Goal: Information Seeking & Learning: Check status

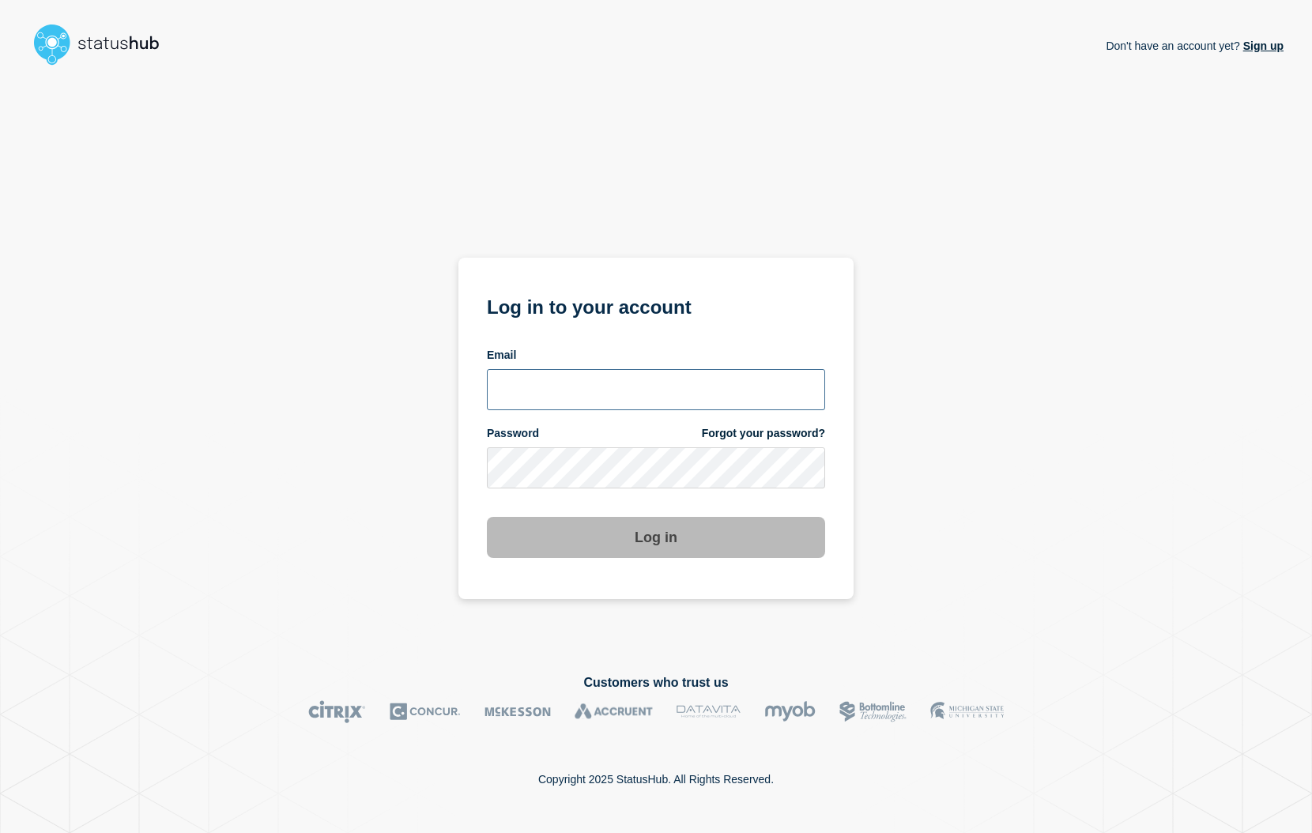
click at [554, 387] on input "email input" at bounding box center [656, 389] width 338 height 41
type input "succor@clemson.edu"
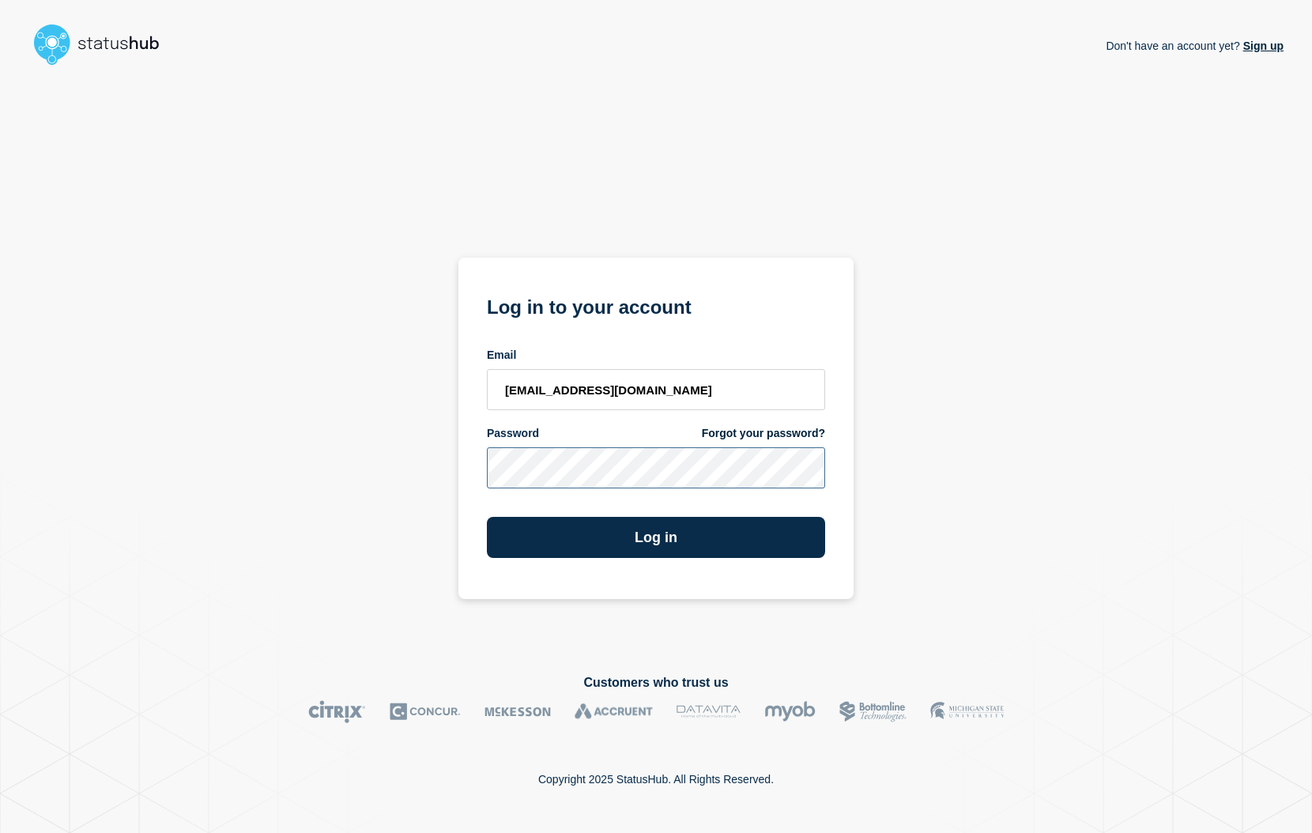
click at [487, 517] on button "Log in" at bounding box center [656, 537] width 338 height 41
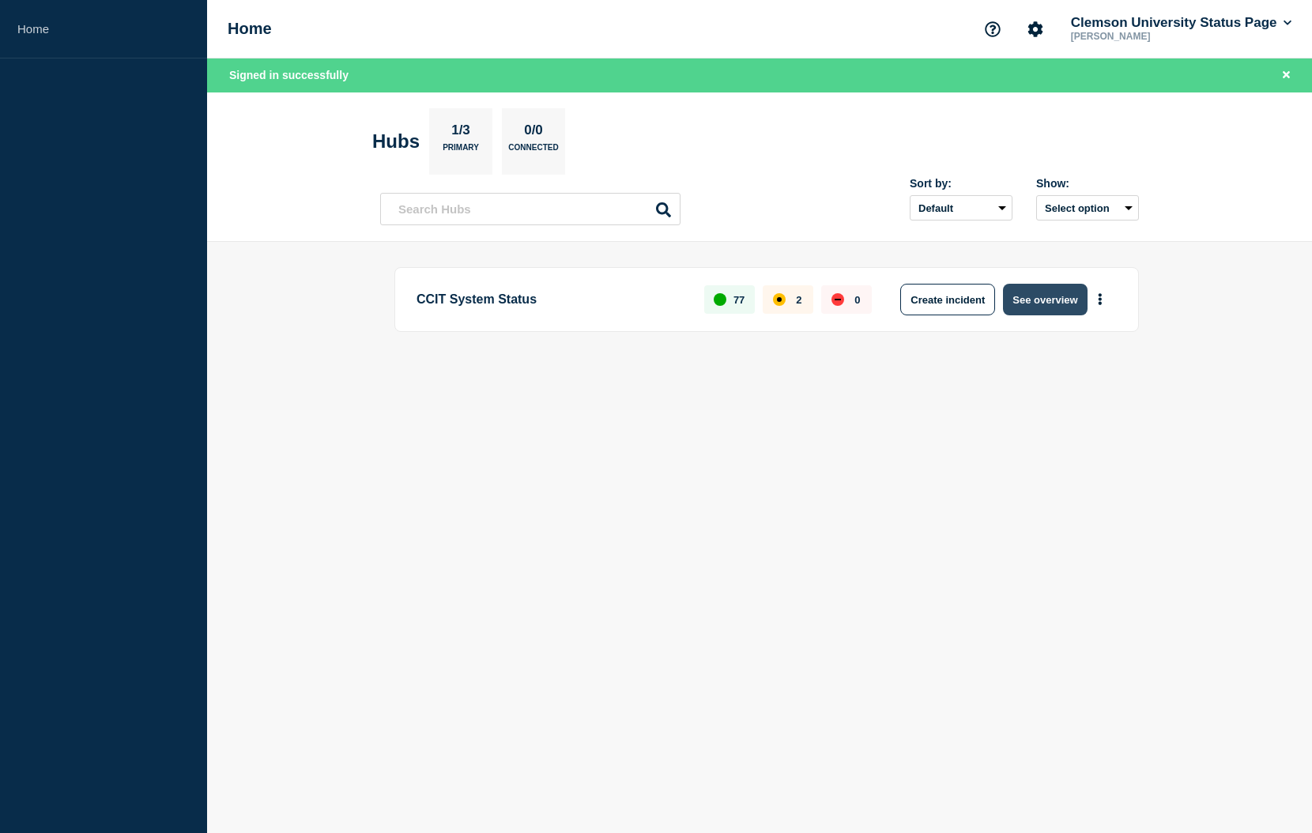
click at [1030, 305] on button "See overview" at bounding box center [1045, 300] width 84 height 32
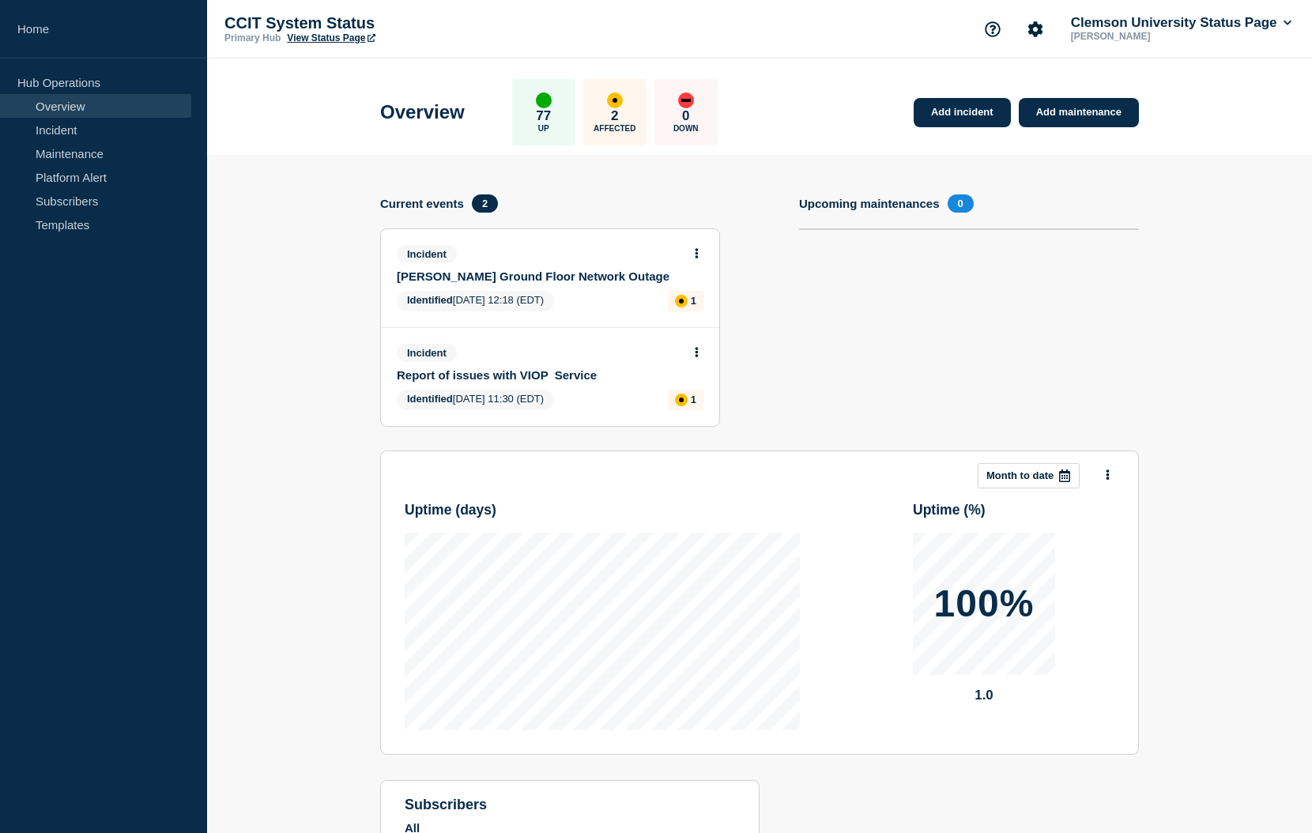
click at [529, 280] on link "[PERSON_NAME] Ground Floor Network Outage" at bounding box center [539, 275] width 285 height 13
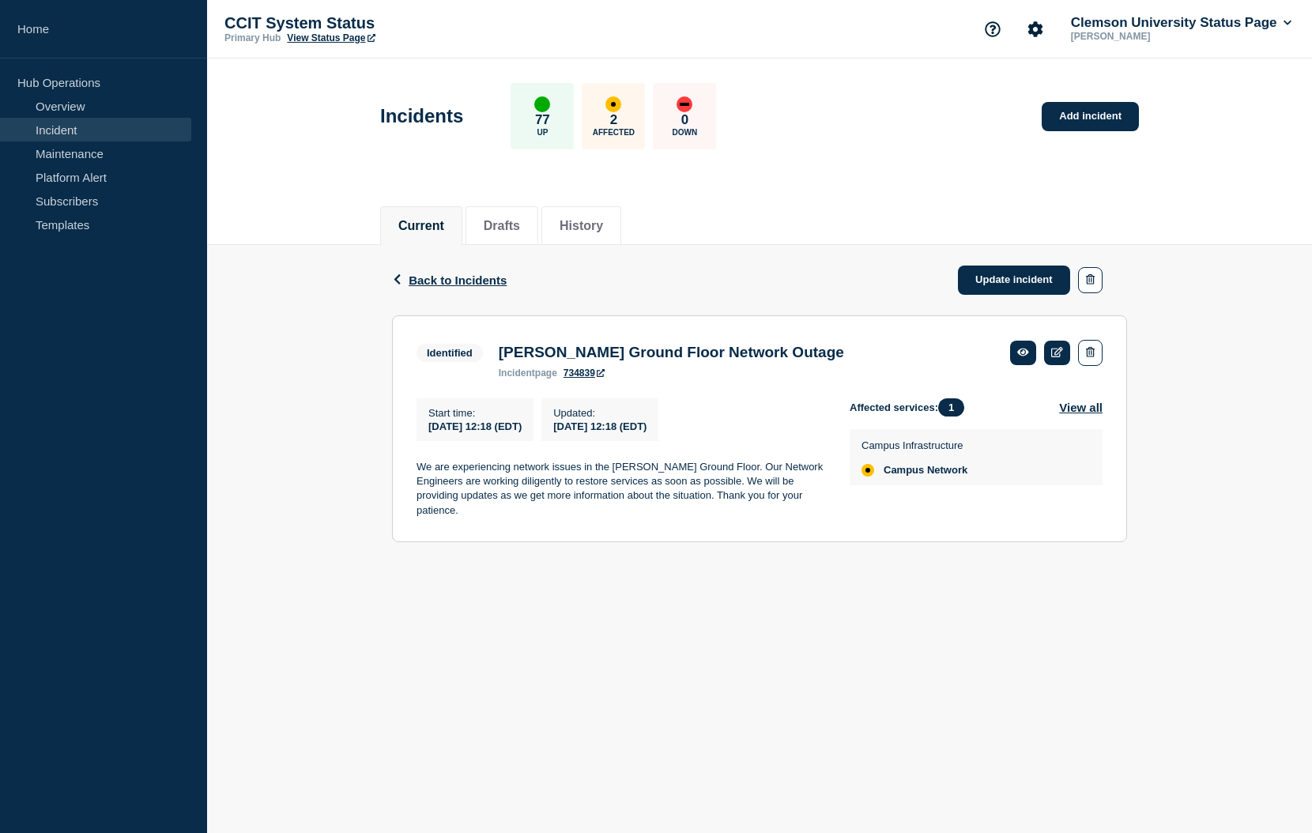
click at [605, 377] on icon at bounding box center [601, 373] width 8 height 8
click at [516, 219] on button "Drafts" at bounding box center [502, 226] width 36 height 14
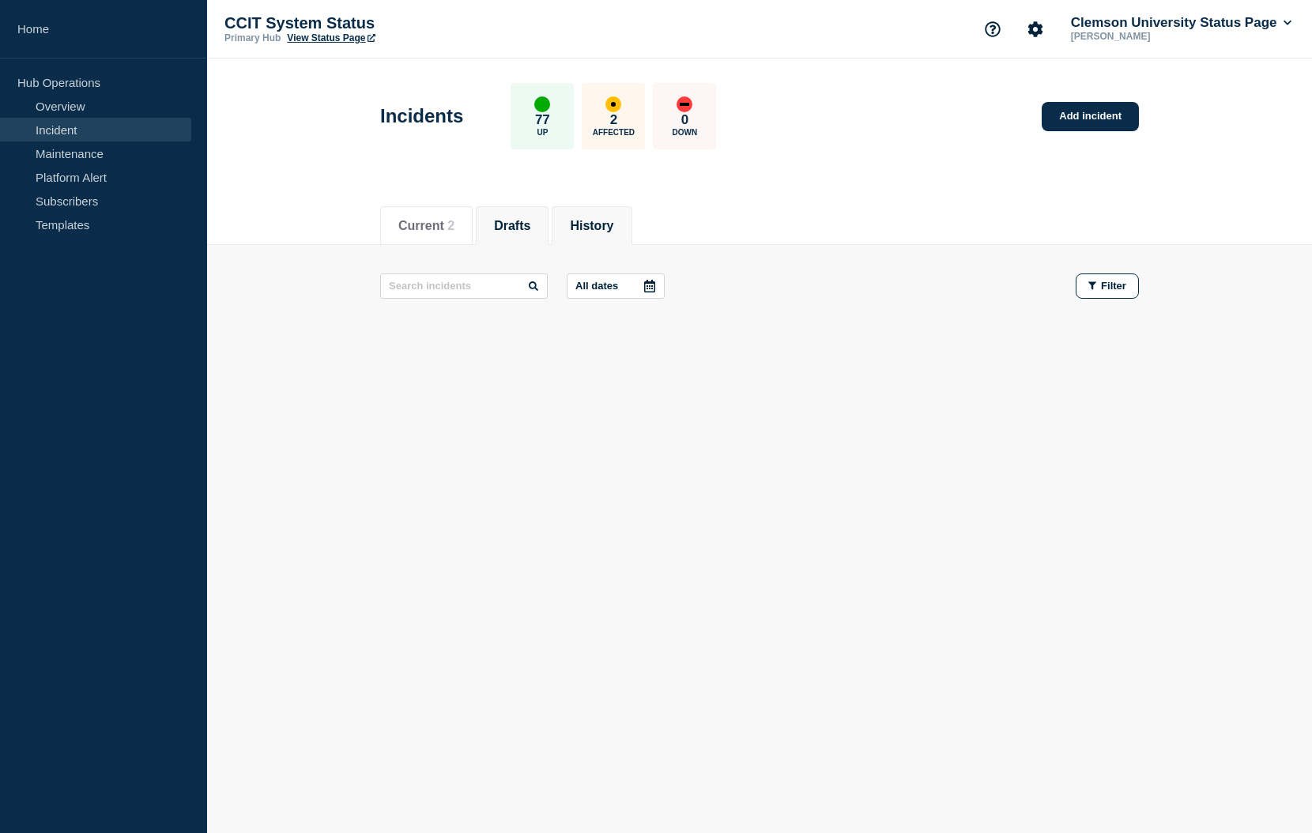
click at [601, 228] on button "History" at bounding box center [591, 226] width 43 height 14
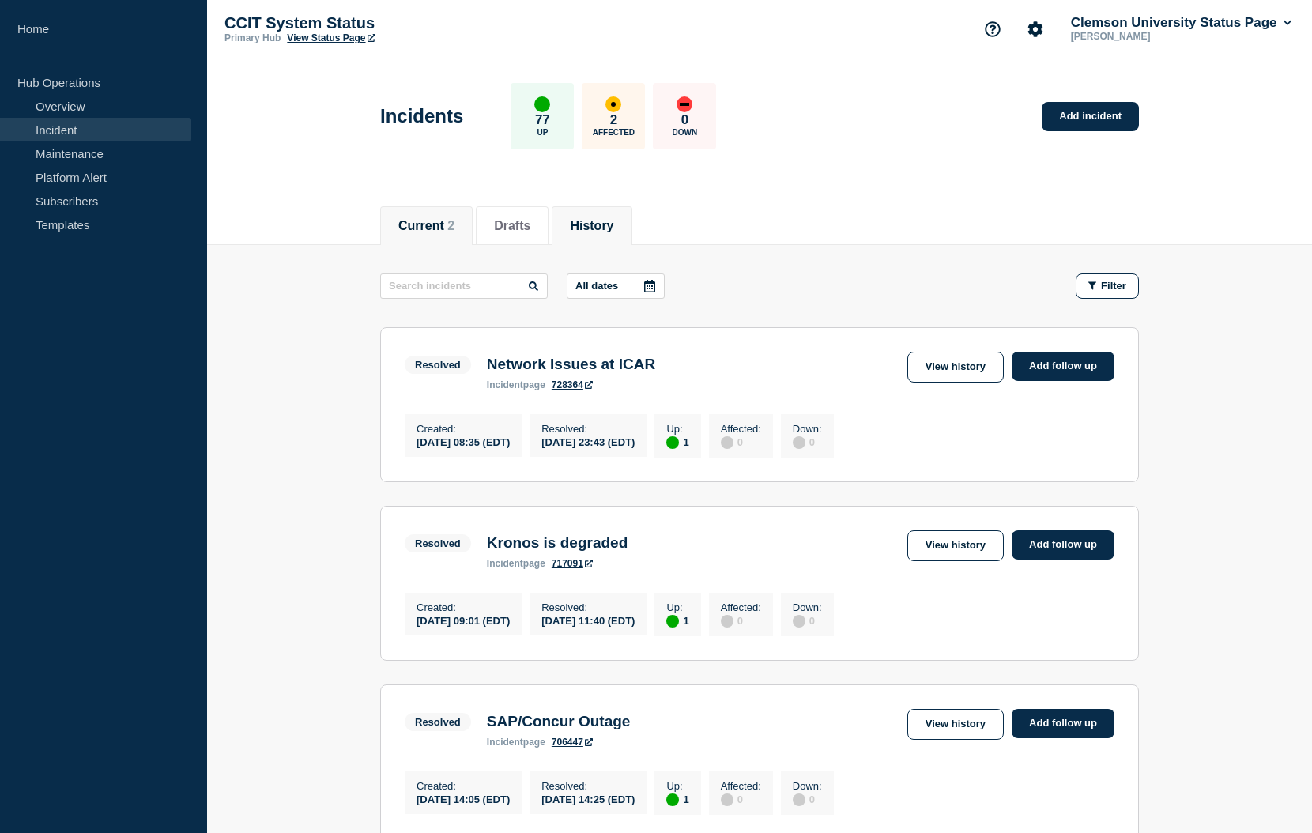
click at [433, 226] on button "Current 2" at bounding box center [426, 226] width 56 height 14
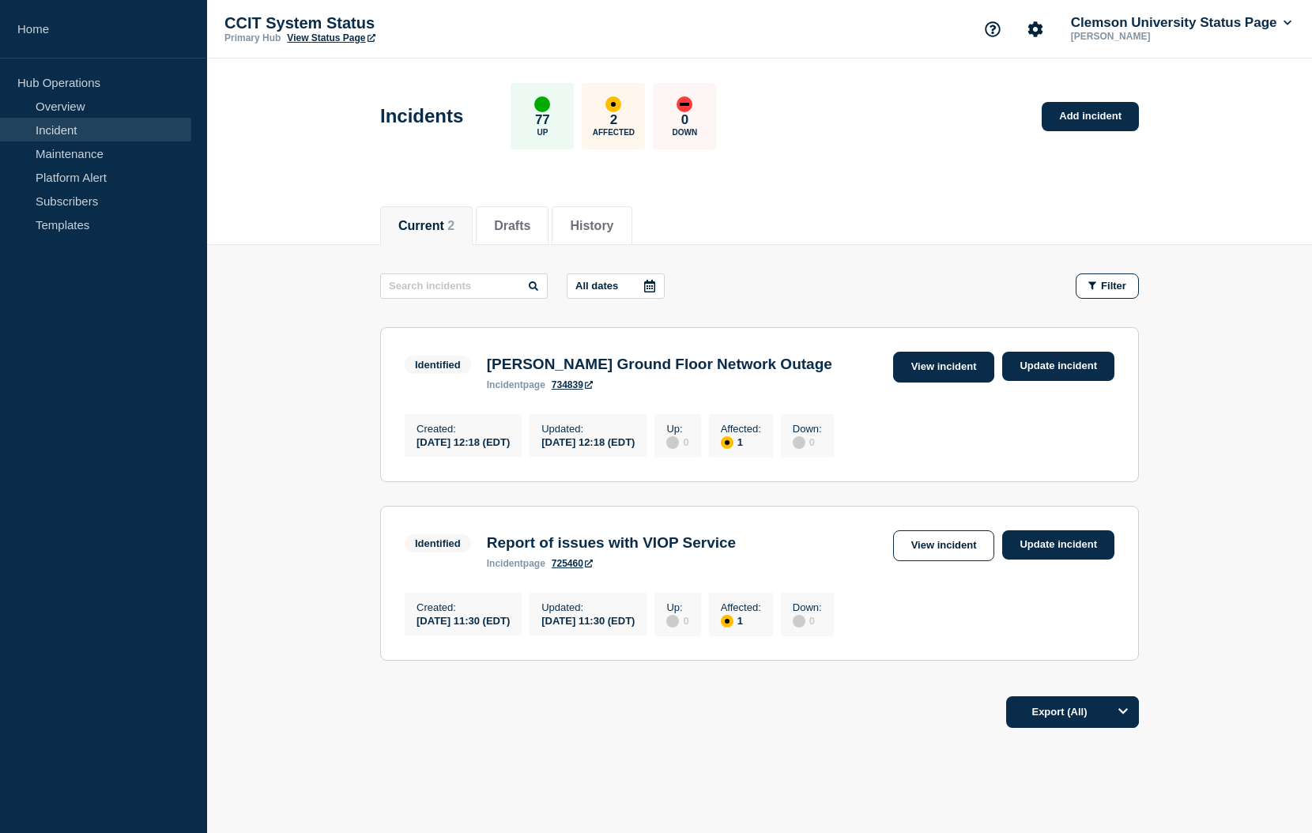
click at [952, 372] on link "View incident" at bounding box center [944, 367] width 102 height 31
